Goal: Task Accomplishment & Management: Use online tool/utility

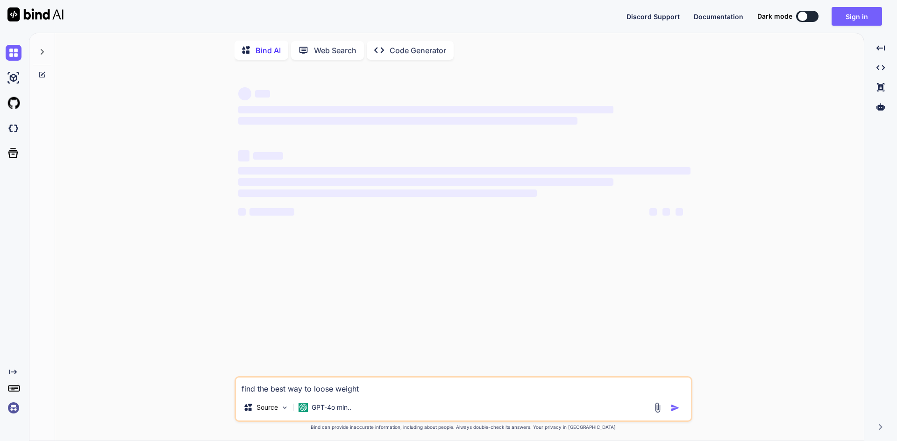
type textarea "x"
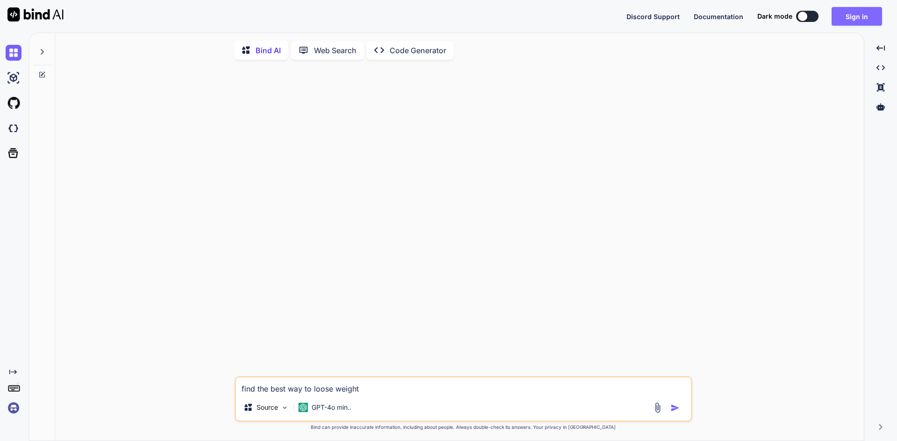
click at [859, 16] on button "Sign in" at bounding box center [856, 16] width 50 height 19
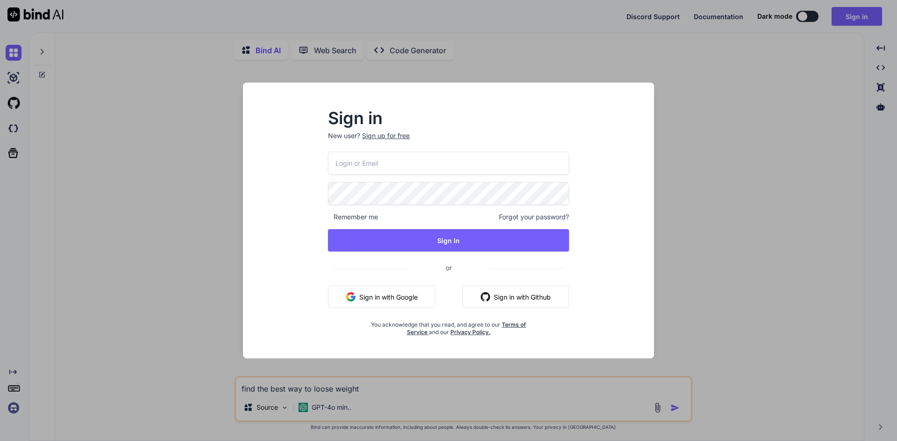
type input "[EMAIL_ADDRESS][DOMAIN_NAME]"
drag, startPoint x: 501, startPoint y: 167, endPoint x: 254, endPoint y: 164, distance: 247.5
click at [254, 164] on div "Sign in New user? Sign up for free [EMAIL_ADDRESS][DOMAIN_NAME] Remember me For…" at bounding box center [448, 228] width 396 height 259
click at [621, 141] on div "Sign in New user? Sign up for free [EMAIL_ADDRESS][DOMAIN_NAME] Remember me For…" at bounding box center [448, 228] width 396 height 259
click at [268, 192] on div "Sign in New user? Sign up for free [EMAIL_ADDRESS][DOMAIN_NAME] Remember me For…" at bounding box center [448, 228] width 396 height 259
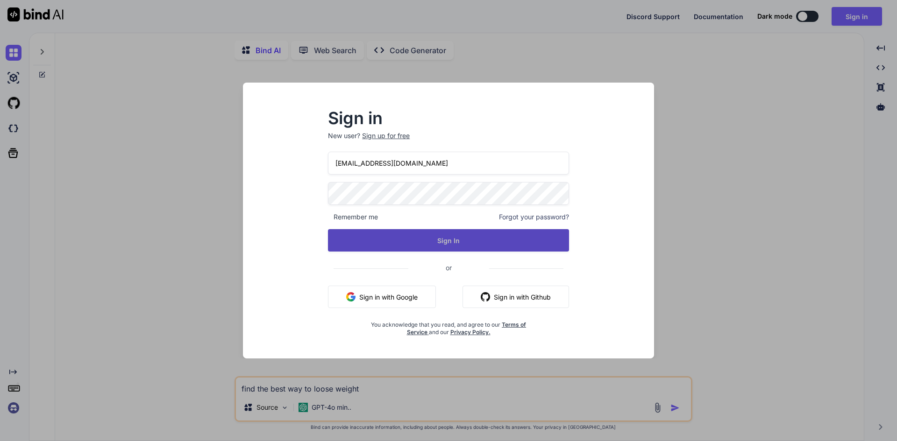
click at [344, 237] on button "Sign In" at bounding box center [448, 240] width 241 height 22
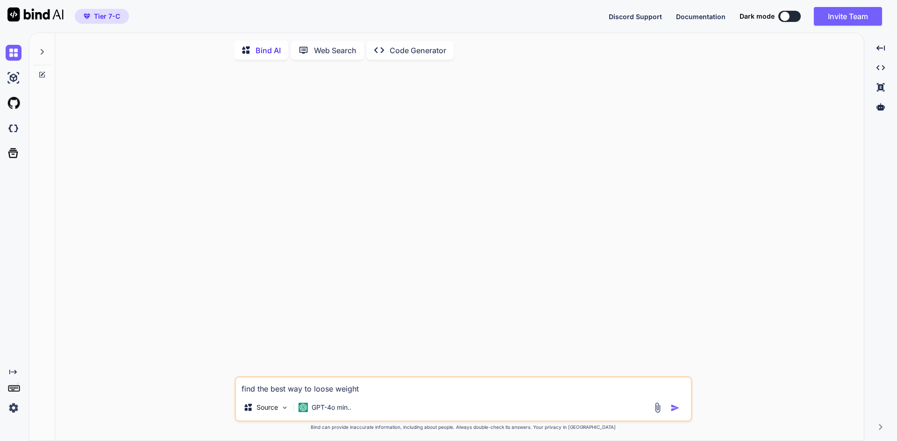
click at [345, 392] on textarea "find the best way to loose weight" at bounding box center [463, 386] width 455 height 17
drag, startPoint x: 362, startPoint y: 391, endPoint x: 762, endPoint y: 388, distance: 399.3
click at [365, 391] on textarea "find the best way to loose weight" at bounding box center [463, 386] width 455 height 17
click at [679, 411] on img "button" at bounding box center [674, 407] width 9 height 9
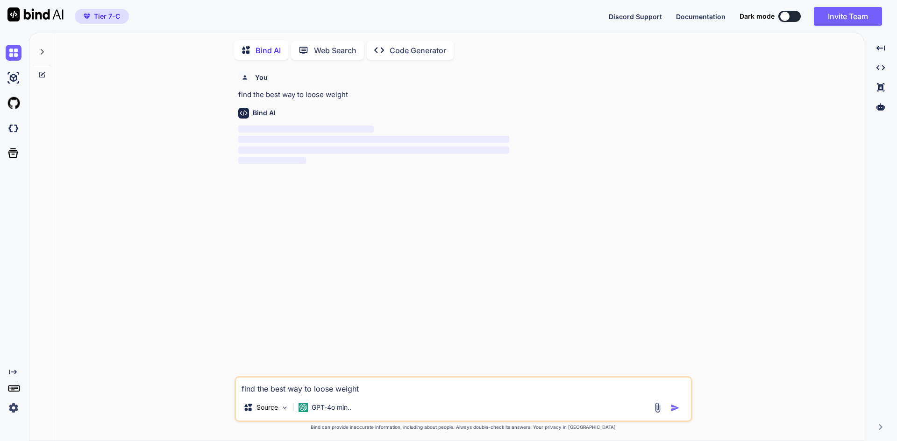
scroll to position [4, 0]
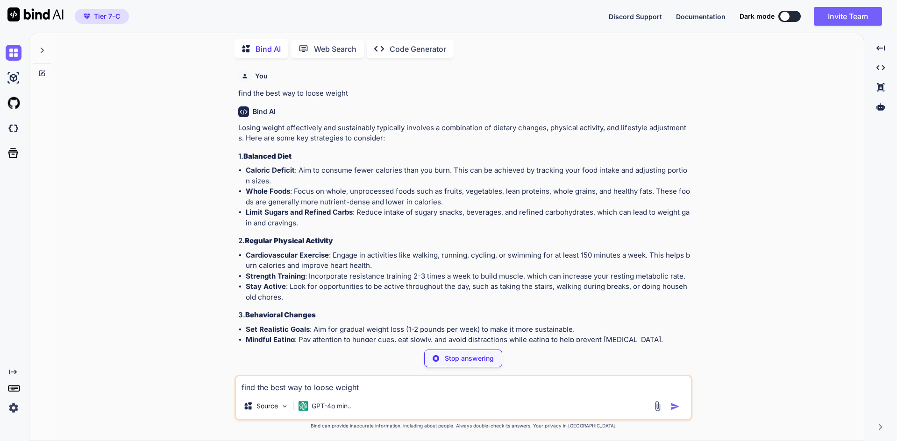
type textarea "x"
